Goal: Navigation & Orientation: Find specific page/section

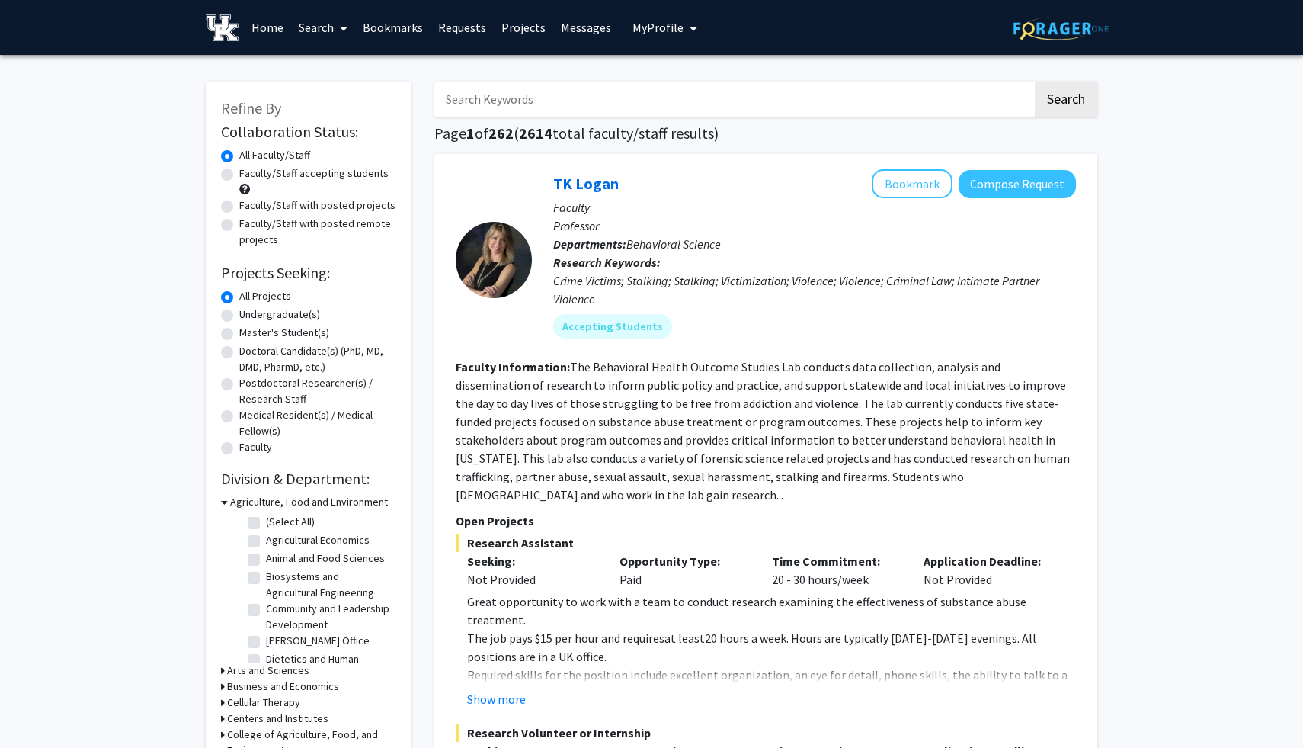
click at [392, 34] on link "Bookmarks" at bounding box center [392, 27] width 75 height 53
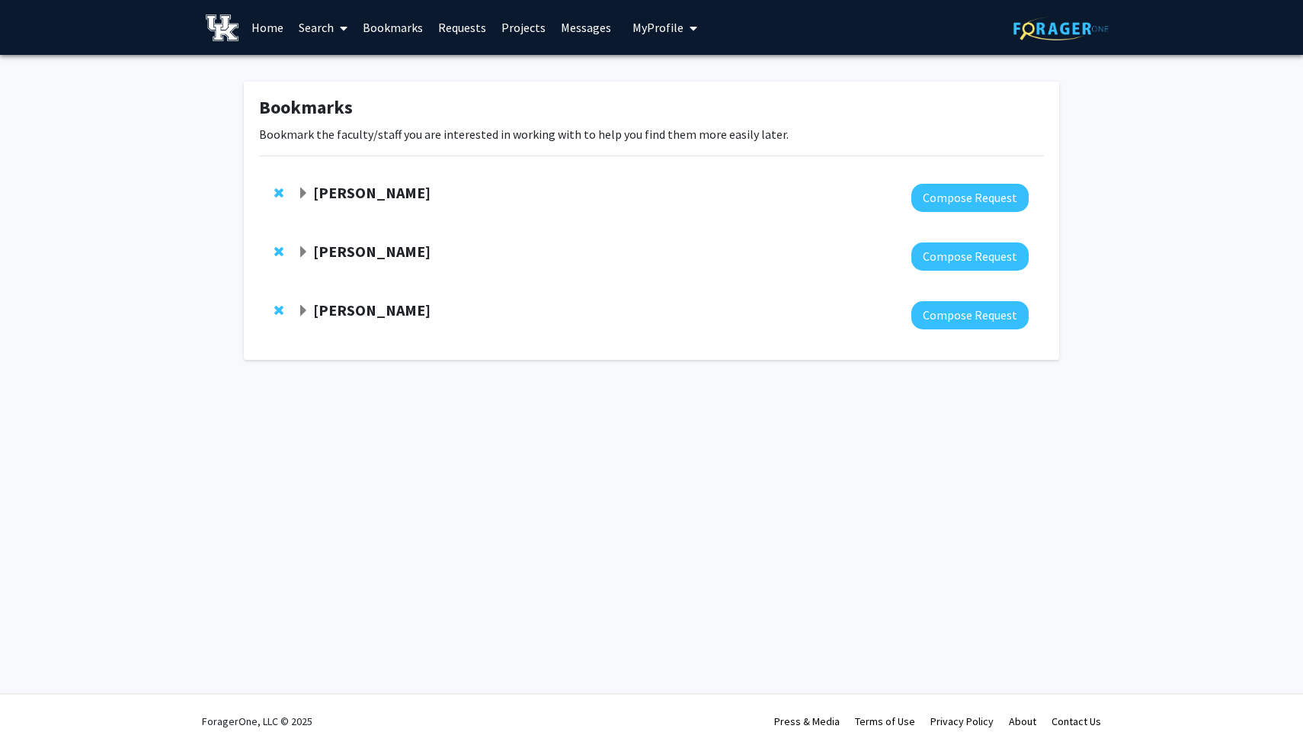
click at [369, 200] on strong "[PERSON_NAME]" at bounding box center [371, 192] width 117 height 19
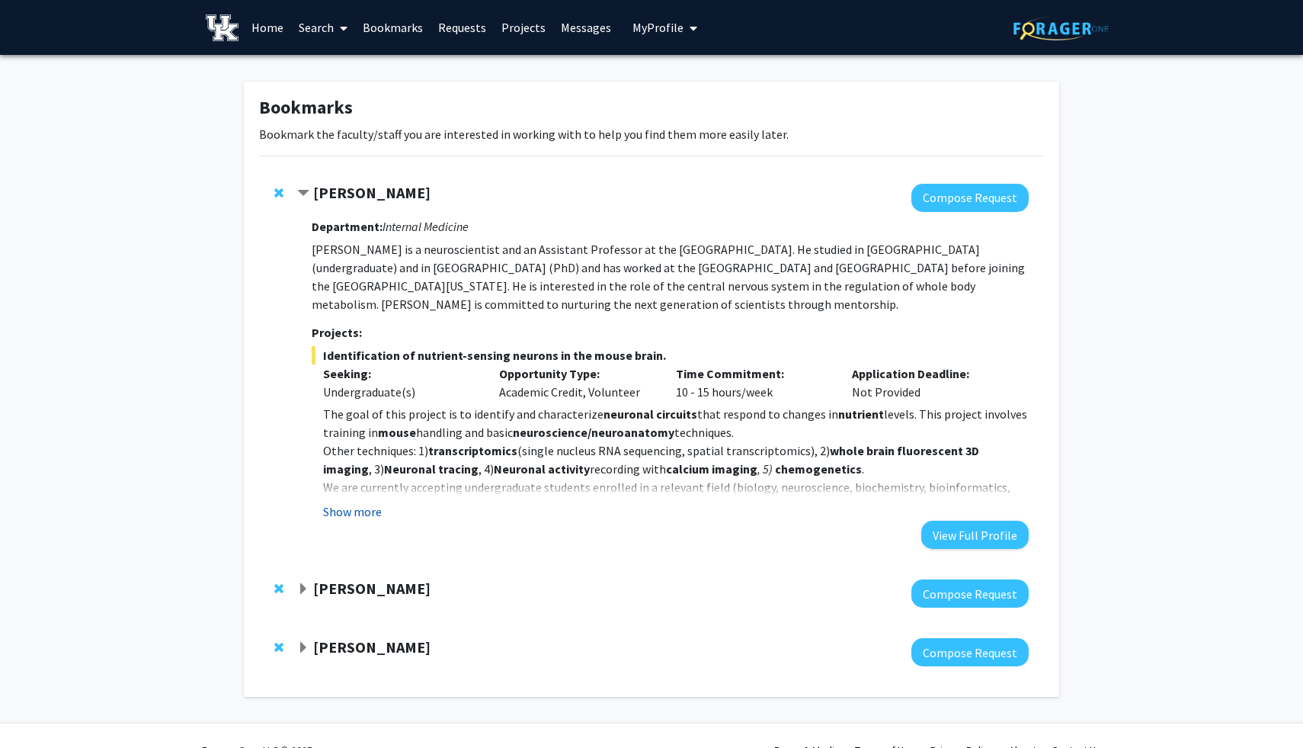
click at [367, 508] on button "Show more" at bounding box center [352, 511] width 59 height 18
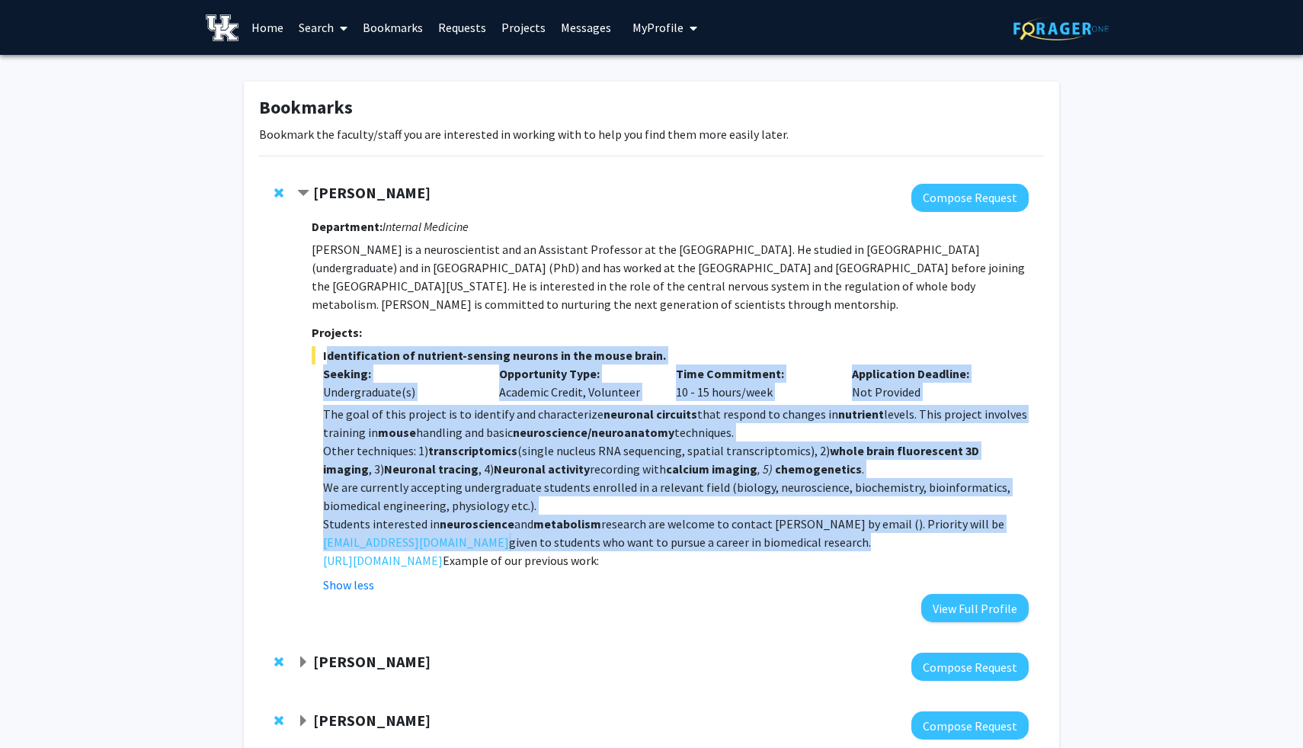
drag, startPoint x: 835, startPoint y: 541, endPoint x: 315, endPoint y: 348, distance: 554.7
click at [315, 348] on div "Identification of nutrient-sensing neurons in the mouse brain. Seeking: Undergr…" at bounding box center [670, 470] width 717 height 248
copy div "Identification of nutrient-sensing neurons in the mouse brain. Seeking: Undergr…"
click at [643, 413] on strong "neuronal circuits" at bounding box center [651, 413] width 94 height 15
